Goal: Check status: Check status

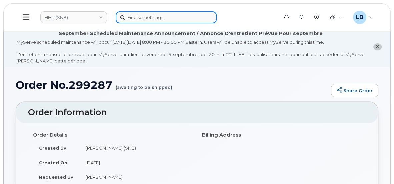
click at [191, 18] on input at bounding box center [166, 17] width 101 height 12
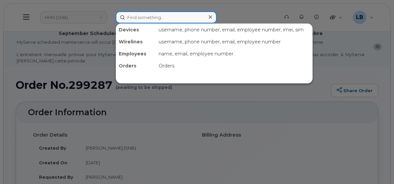
paste input "299558"
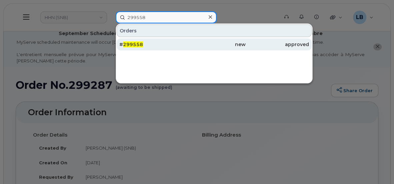
type input "299558"
click at [138, 42] on span "299558" at bounding box center [133, 44] width 20 height 6
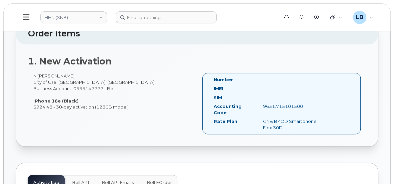
scroll to position [303, 0]
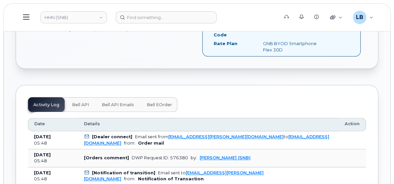
click at [147, 104] on span "Bell eOrder" at bounding box center [159, 104] width 25 height 5
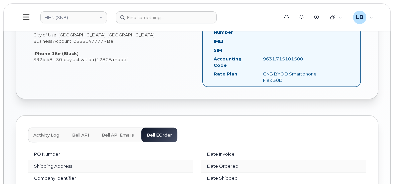
scroll to position [394, 0]
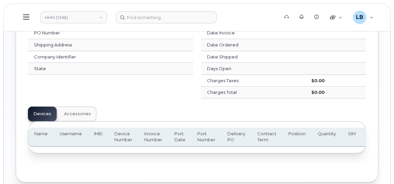
click at [79, 112] on span "Accessories" at bounding box center [77, 113] width 27 height 5
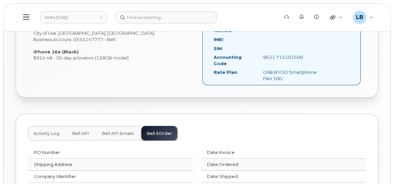
scroll to position [303, 0]
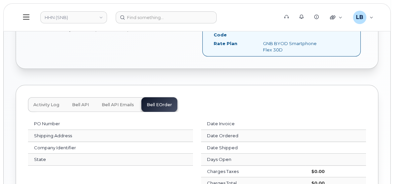
click at [111, 99] on button "Bell API Emails" at bounding box center [117, 104] width 43 height 15
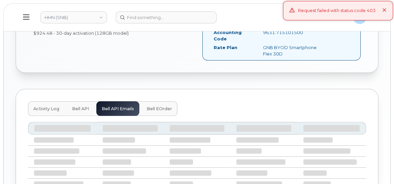
scroll to position [292, 0]
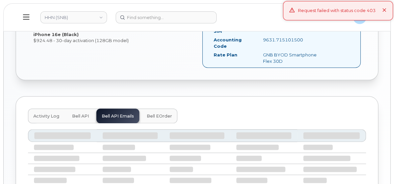
click at [384, 11] on icon at bounding box center [385, 10] width 4 height 4
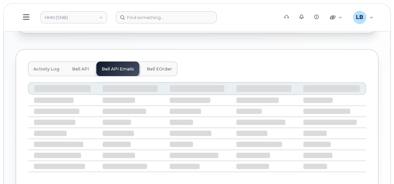
scroll to position [353, 0]
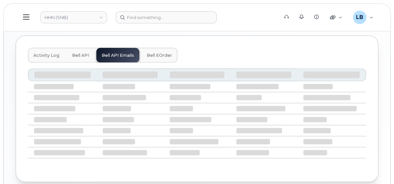
click at [48, 53] on span "Activity Log" at bounding box center [46, 55] width 26 height 5
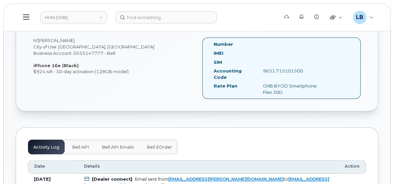
scroll to position [171, 0]
